Goal: Register for event/course

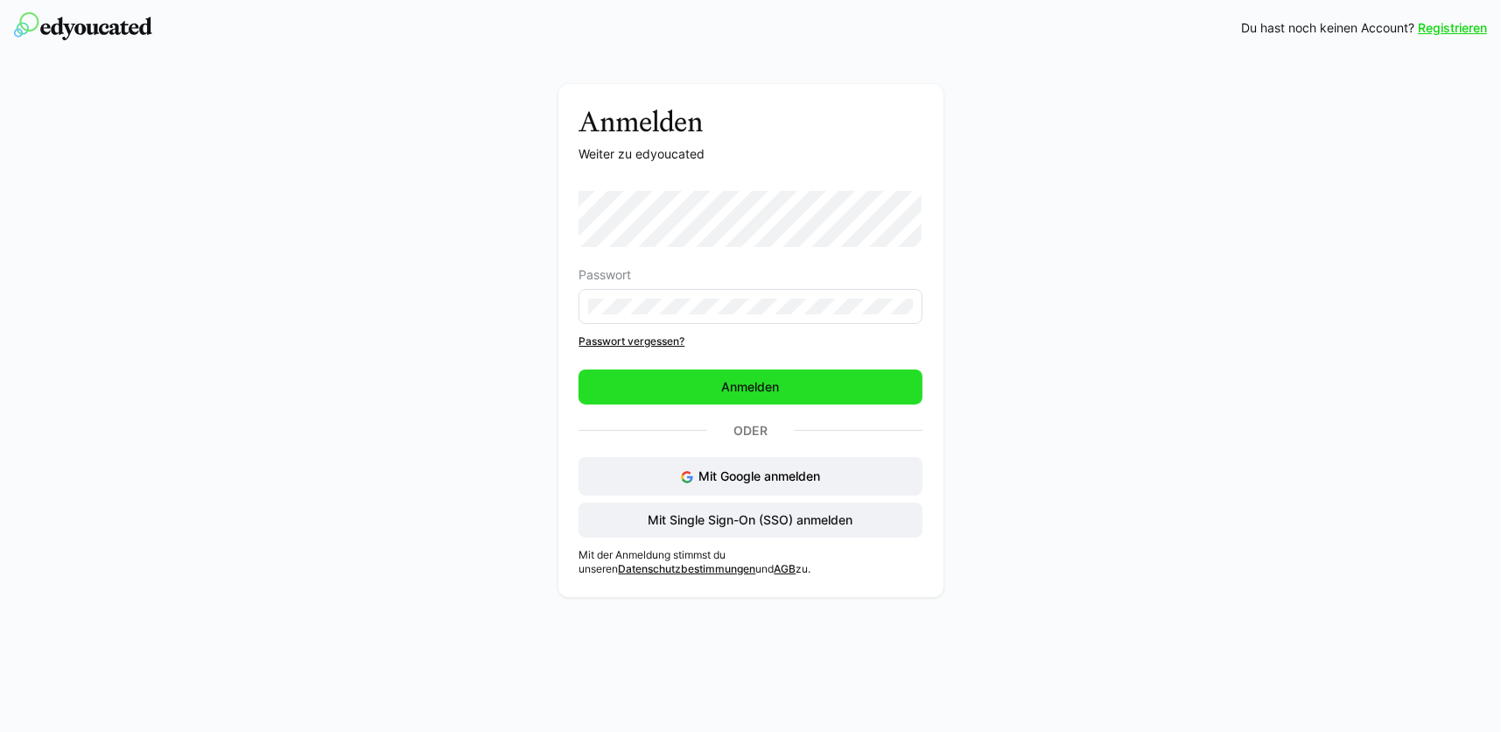
click at [769, 383] on span "Anmelden" at bounding box center [751, 387] width 63 height 18
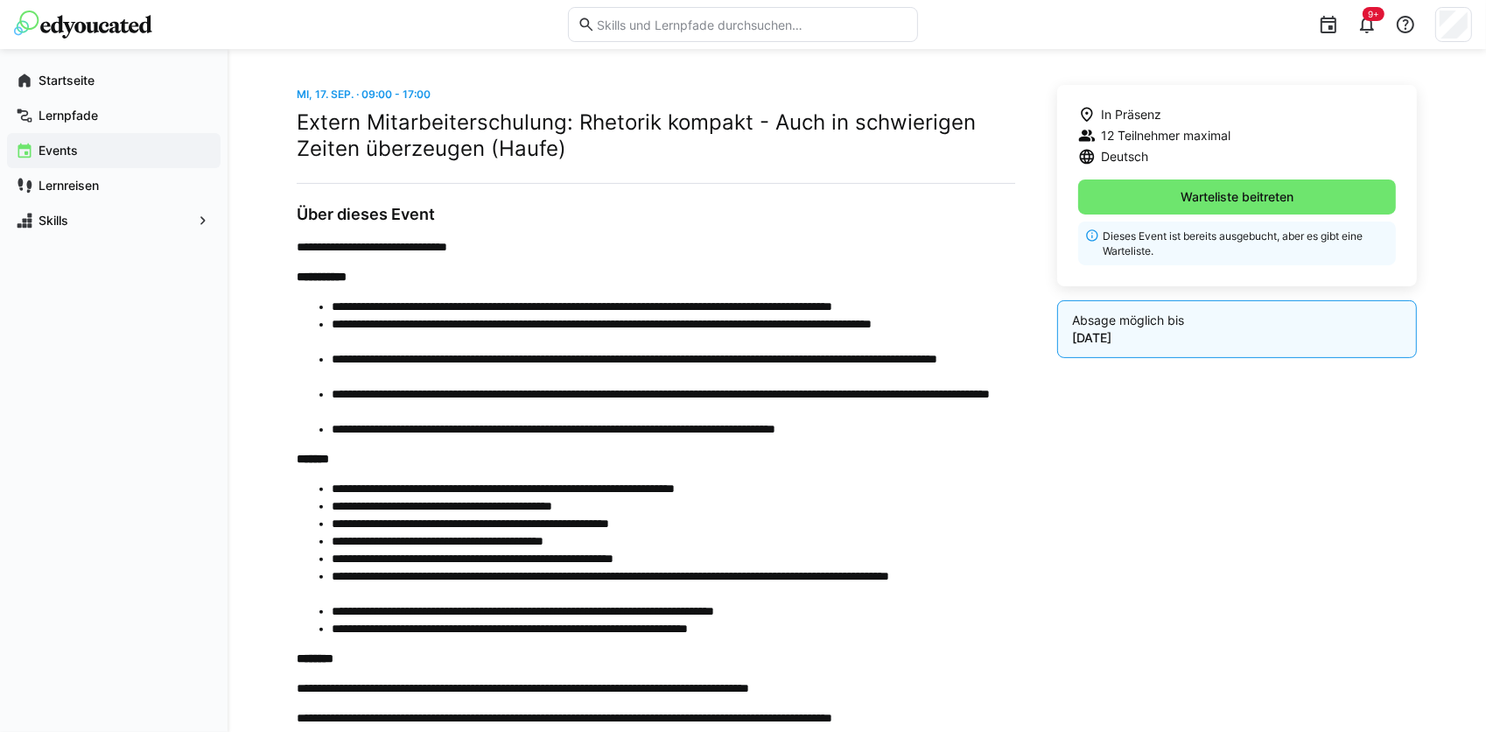
scroll to position [113, 0]
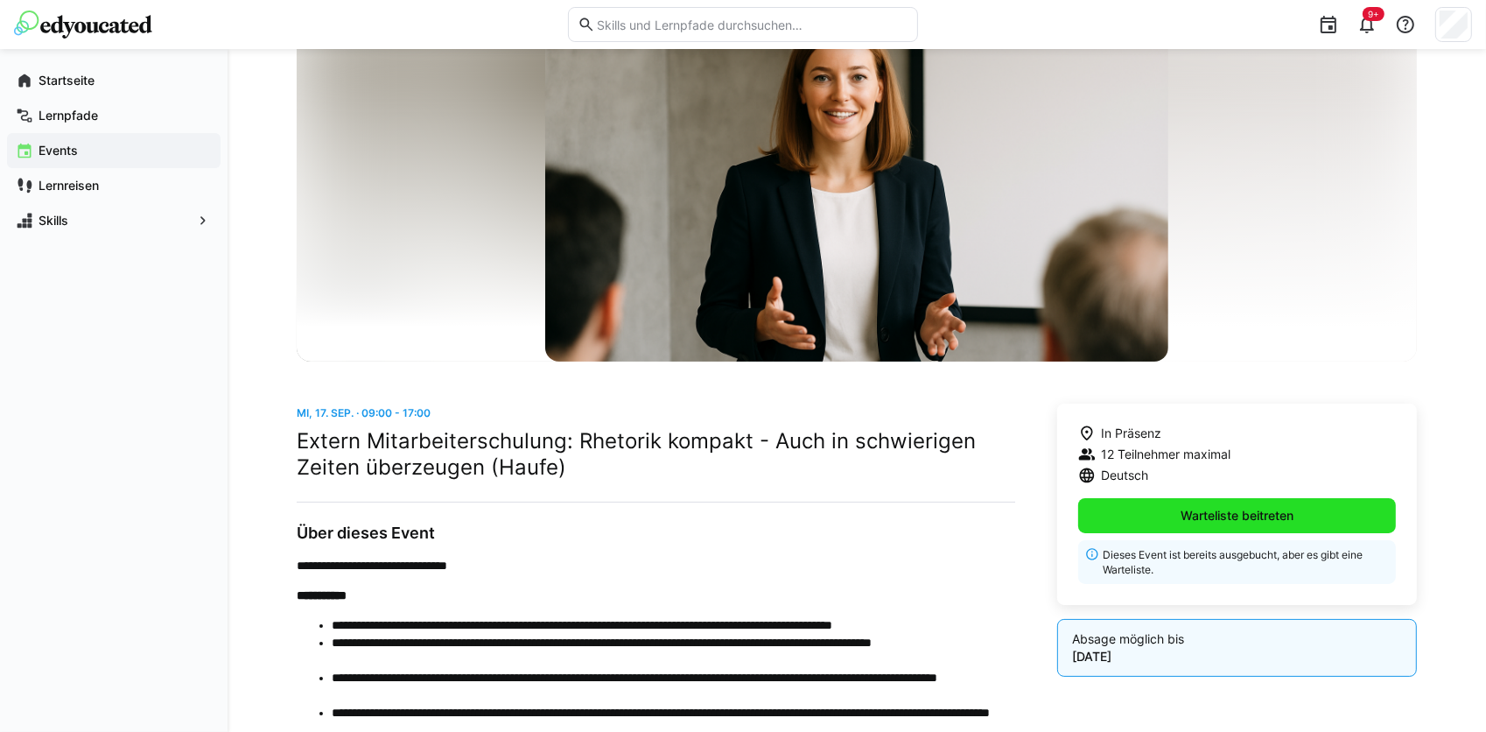
click at [1282, 507] on span "Warteliste beitreten" at bounding box center [1237, 516] width 118 height 18
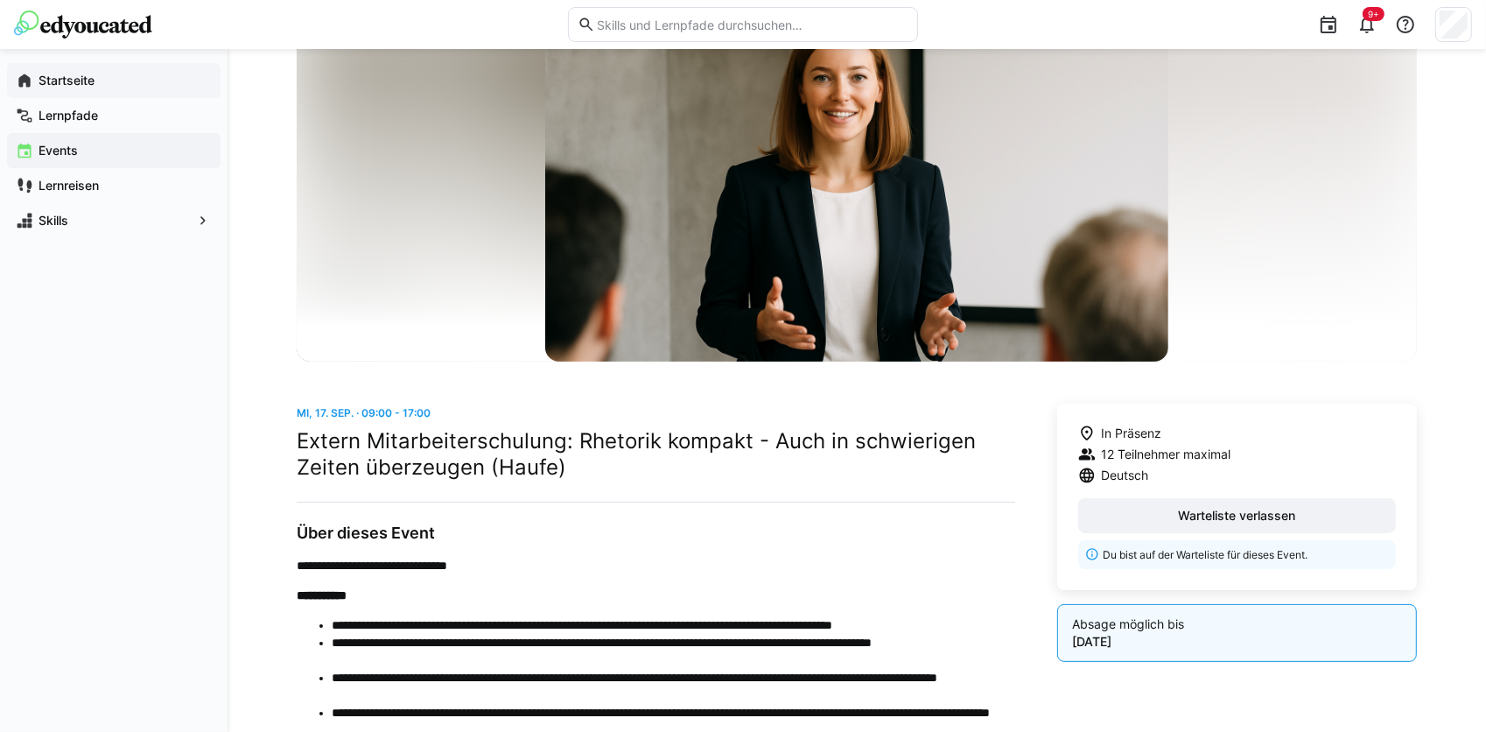
click at [0, 0] on app-navigation-label "Startseite" at bounding box center [0, 0] width 0 height 0
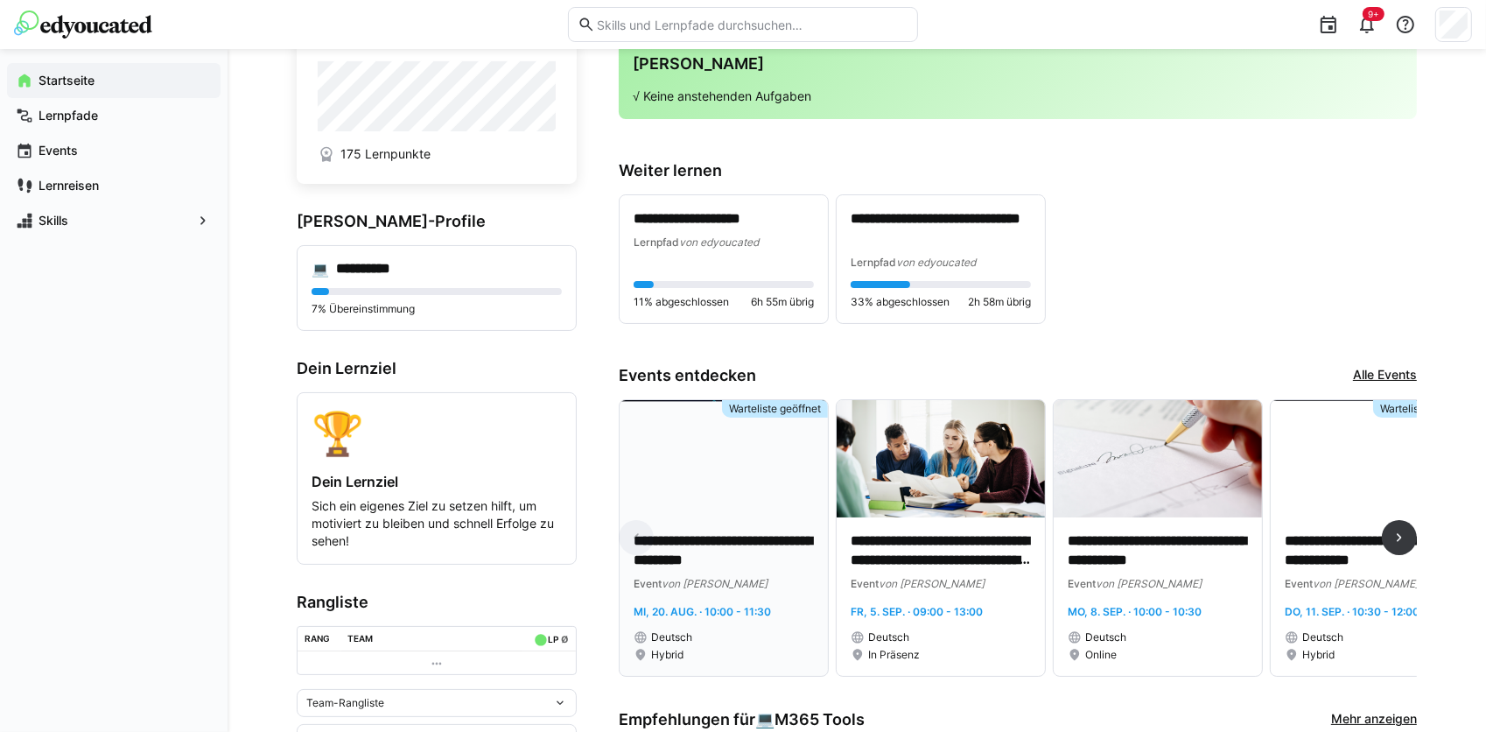
scroll to position [88, 0]
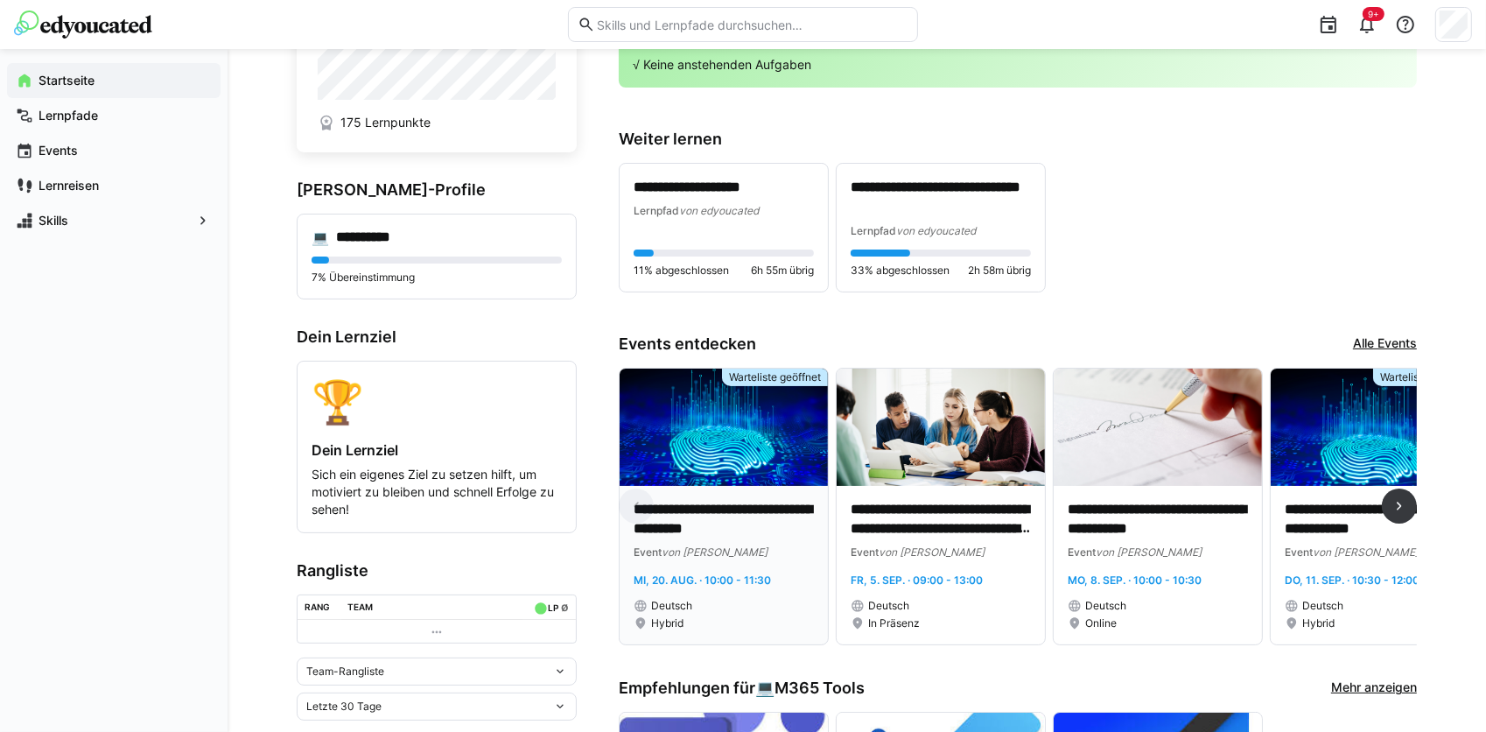
click at [713, 517] on p "**********" at bounding box center [724, 520] width 180 height 40
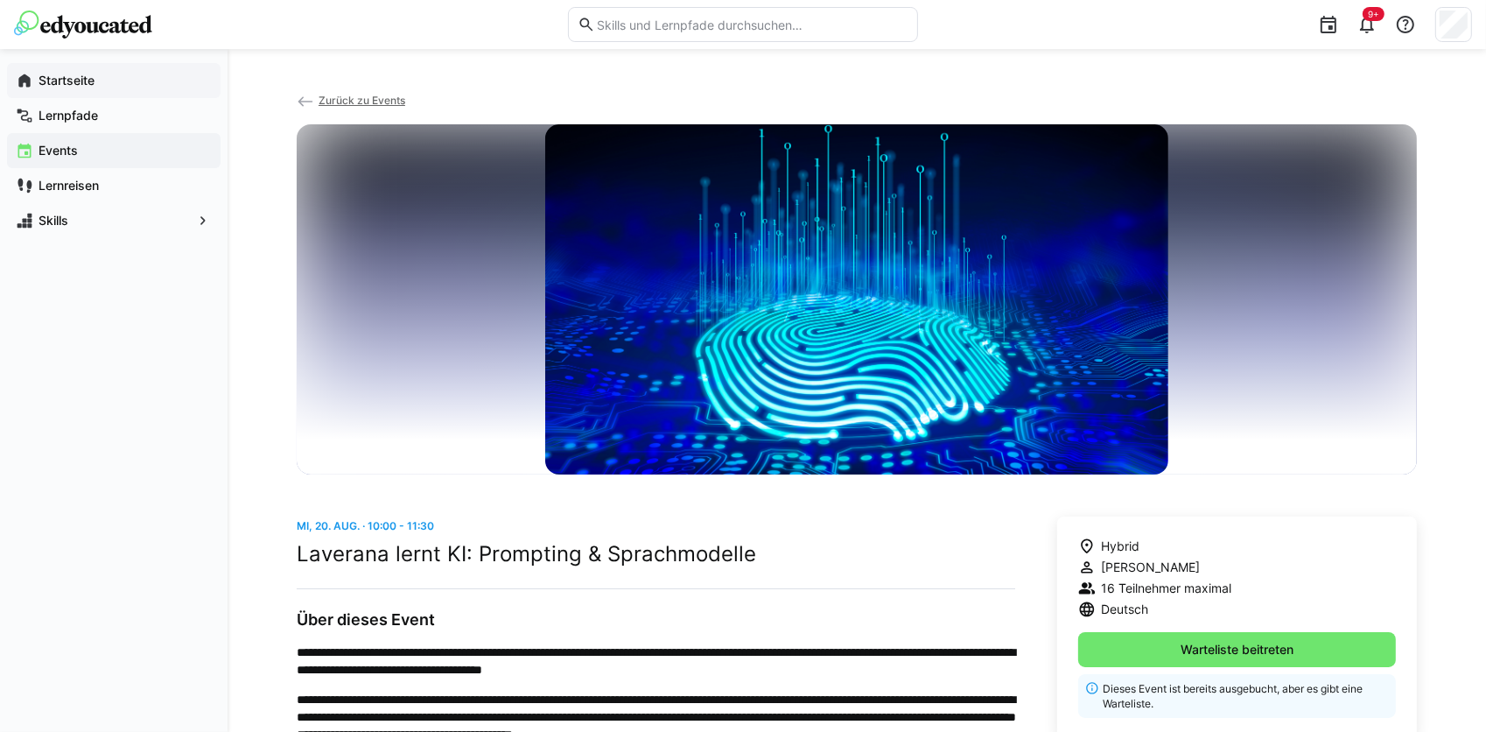
click at [0, 0] on app-navigation-label "Startseite" at bounding box center [0, 0] width 0 height 0
